Goal: Information Seeking & Learning: Learn about a topic

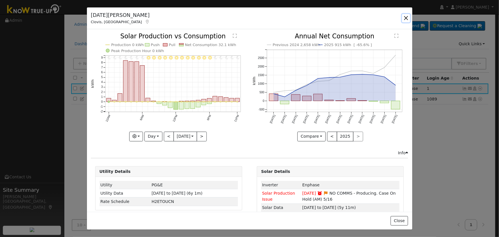
click at [405, 16] on button "button" at bounding box center [406, 18] width 8 height 8
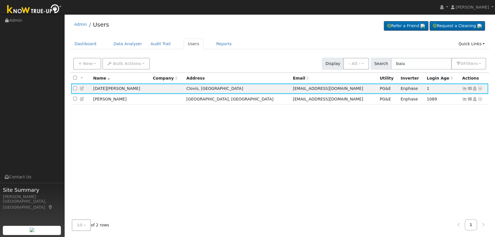
click at [433, 70] on div "New Add User Quick Add Quick Connect Quick Convert Lead Bulk Actions Send Email…" at bounding box center [279, 63] width 419 height 17
click at [426, 57] on div "New Add User Quick Add Quick Connect Quick Convert Lead Bulk Actions Send Email…" at bounding box center [280, 63] width 416 height 14
click at [424, 60] on input "bucu" at bounding box center [421, 64] width 61 height 12
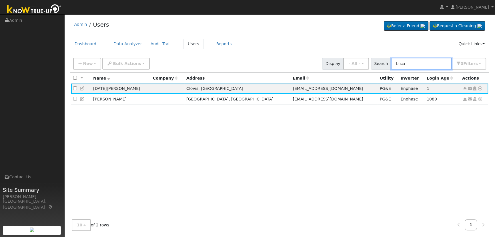
click at [424, 60] on input "bucu" at bounding box center [421, 64] width 61 height 12
paste input "[PERSON_NAME]"
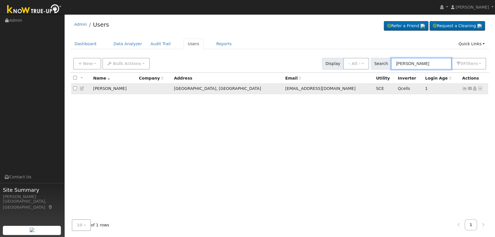
type input "[PERSON_NAME]"
click at [463, 88] on icon at bounding box center [464, 88] width 5 height 4
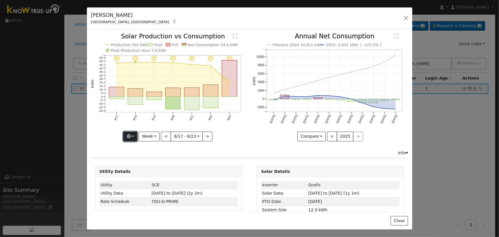
click at [137, 134] on button "button" at bounding box center [130, 137] width 14 height 10
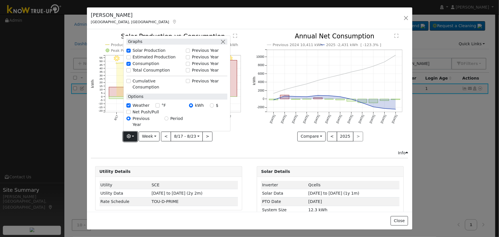
click at [130, 134] on icon "button" at bounding box center [129, 136] width 4 height 4
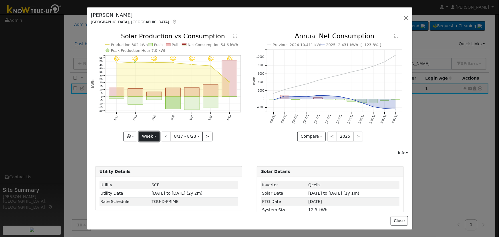
click at [145, 134] on button "Week" at bounding box center [149, 137] width 21 height 10
click at [156, 171] on link "Year" at bounding box center [159, 172] width 40 height 8
type input "[DATE]"
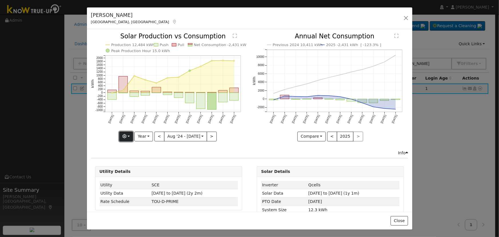
click at [129, 134] on button "button" at bounding box center [126, 137] width 14 height 10
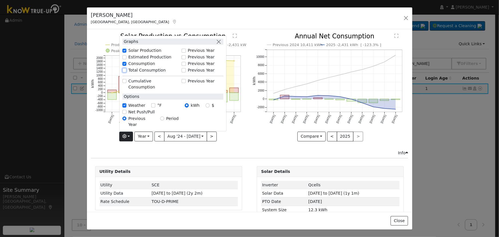
click at [126, 72] on input "Total Consumption" at bounding box center [124, 70] width 4 height 4
checkbox input "true"
click at [155, 143] on div "Production 12,484 kWh Push Pull Total Consumption 10,284 kWh Net Consumption -2…" at bounding box center [169, 91] width 162 height 116
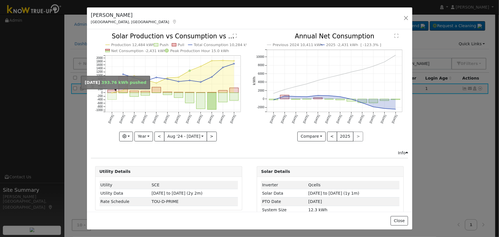
click at [113, 94] on rect "onclick=""" at bounding box center [112, 96] width 9 height 7
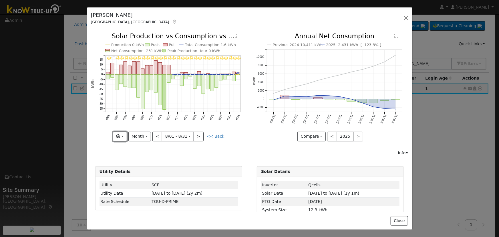
drag, startPoint x: 126, startPoint y: 133, endPoint x: 125, endPoint y: 129, distance: 4.6
click at [125, 133] on button "button" at bounding box center [120, 137] width 14 height 10
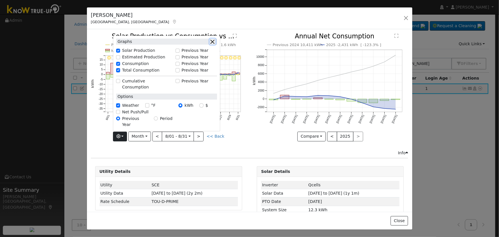
click at [216, 45] on button "button" at bounding box center [213, 42] width 6 height 6
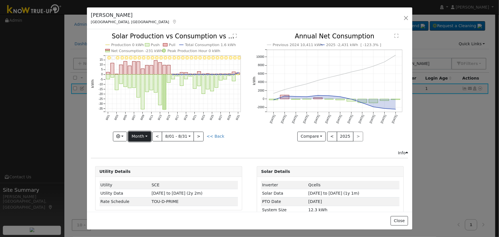
click at [146, 133] on button "Month" at bounding box center [139, 137] width 23 height 10
click at [152, 169] on link "Year" at bounding box center [149, 172] width 40 height 8
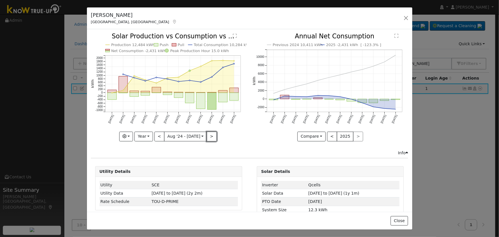
click at [207, 136] on button ">" at bounding box center [212, 137] width 10 height 10
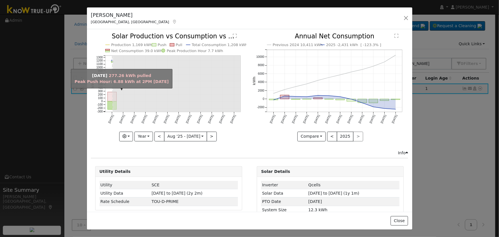
click at [109, 96] on rect "onclick=""" at bounding box center [112, 96] width 9 height 9
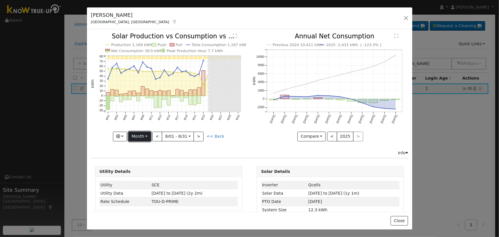
click at [144, 133] on button "Month" at bounding box center [139, 137] width 23 height 10
click at [149, 168] on link "Year" at bounding box center [149, 172] width 40 height 8
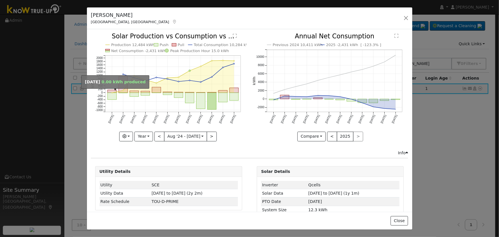
click at [112, 92] on rect "onclick=""" at bounding box center [112, 91] width 9 height 3
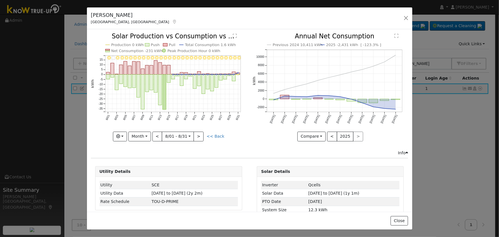
click at [106, 50] on rect at bounding box center [107, 49] width 4 height 1
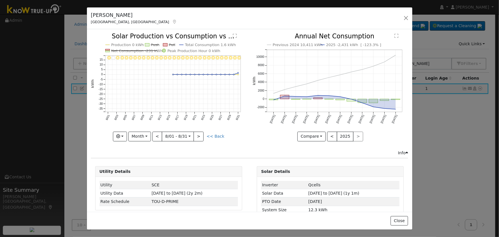
click at [106, 50] on rect at bounding box center [107, 49] width 4 height 1
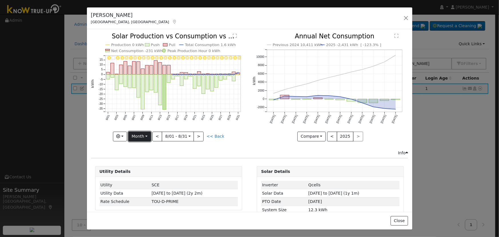
click at [140, 136] on button "Month" at bounding box center [139, 137] width 23 height 10
click at [150, 168] on link "Year" at bounding box center [149, 172] width 40 height 8
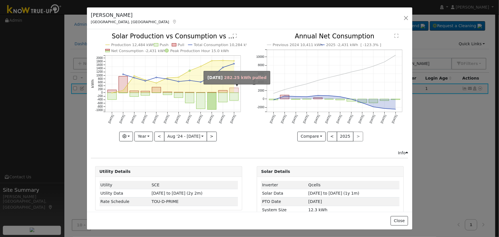
click at [233, 90] on rect "onclick=""" at bounding box center [234, 90] width 9 height 5
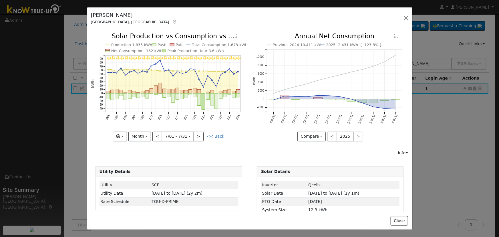
click at [107, 50] on rect at bounding box center [107, 49] width 4 height 1
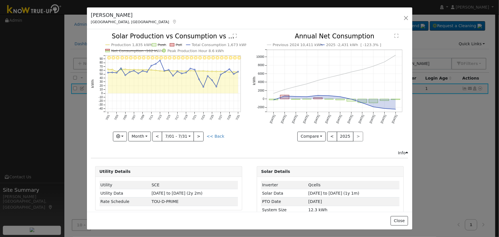
click at [107, 50] on rect at bounding box center [107, 49] width 4 height 1
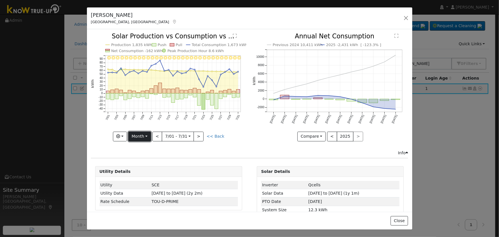
click at [145, 132] on button "Month" at bounding box center [139, 137] width 23 height 10
click at [148, 168] on link "Year" at bounding box center [149, 172] width 40 height 8
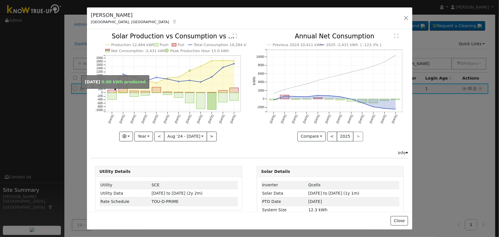
click at [112, 92] on circle "onclick=""" at bounding box center [111, 92] width 1 height 1
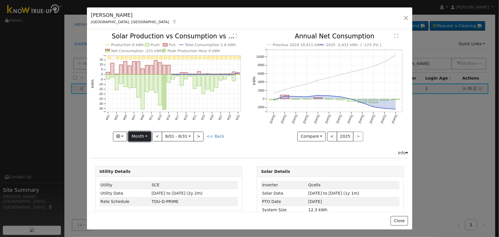
click at [147, 134] on button "Month" at bounding box center [139, 137] width 23 height 10
click at [145, 169] on link "Year" at bounding box center [149, 172] width 40 height 8
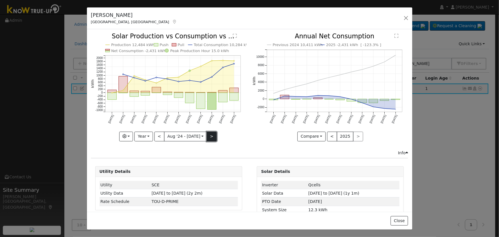
click at [207, 138] on button ">" at bounding box center [212, 137] width 10 height 10
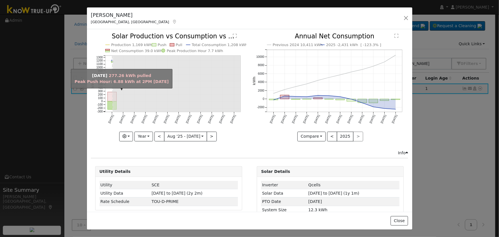
click at [108, 99] on rect "onclick=""" at bounding box center [112, 96] width 9 height 9
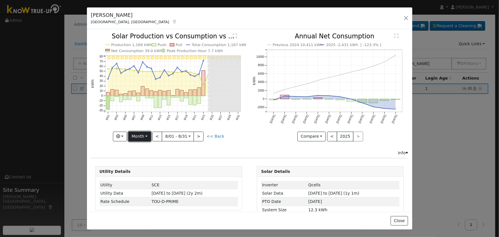
click at [142, 133] on button "Month" at bounding box center [139, 137] width 23 height 10
drag, startPoint x: 148, startPoint y: 168, endPoint x: 146, endPoint y: 158, distance: 9.6
click at [146, 168] on link "Year" at bounding box center [149, 172] width 40 height 8
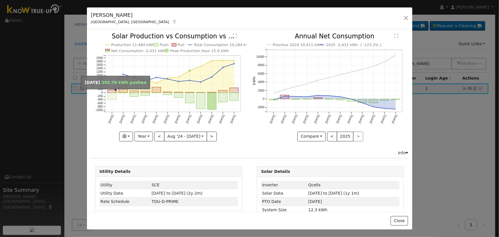
click at [108, 93] on rect "onclick=""" at bounding box center [112, 96] width 9 height 7
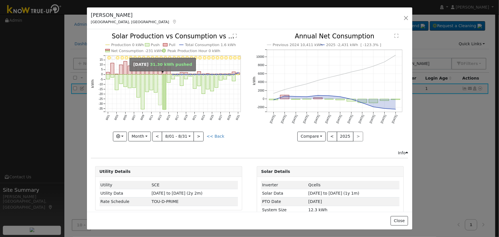
click at [159, 88] on rect "onclick=""" at bounding box center [159, 90] width 3 height 31
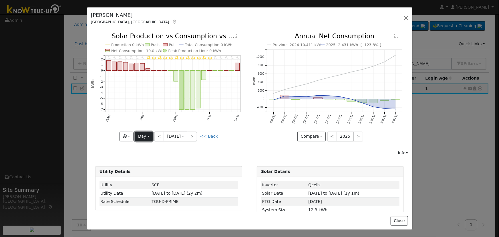
click at [146, 137] on button "Day" at bounding box center [144, 137] width 18 height 10
click at [151, 172] on link "Year" at bounding box center [155, 172] width 40 height 8
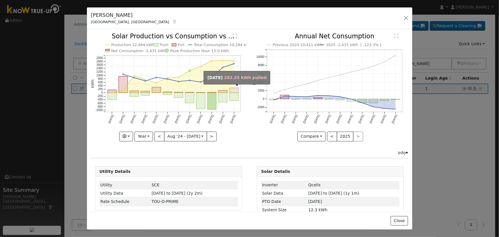
click at [231, 91] on rect "onclick=""" at bounding box center [234, 90] width 9 height 5
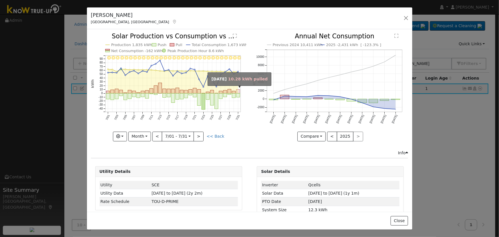
click at [237, 91] on rect "onclick=""" at bounding box center [238, 92] width 3 height 4
type input "[DATE]"
